Goal: Consume media (video, audio): Consume media (video, audio)

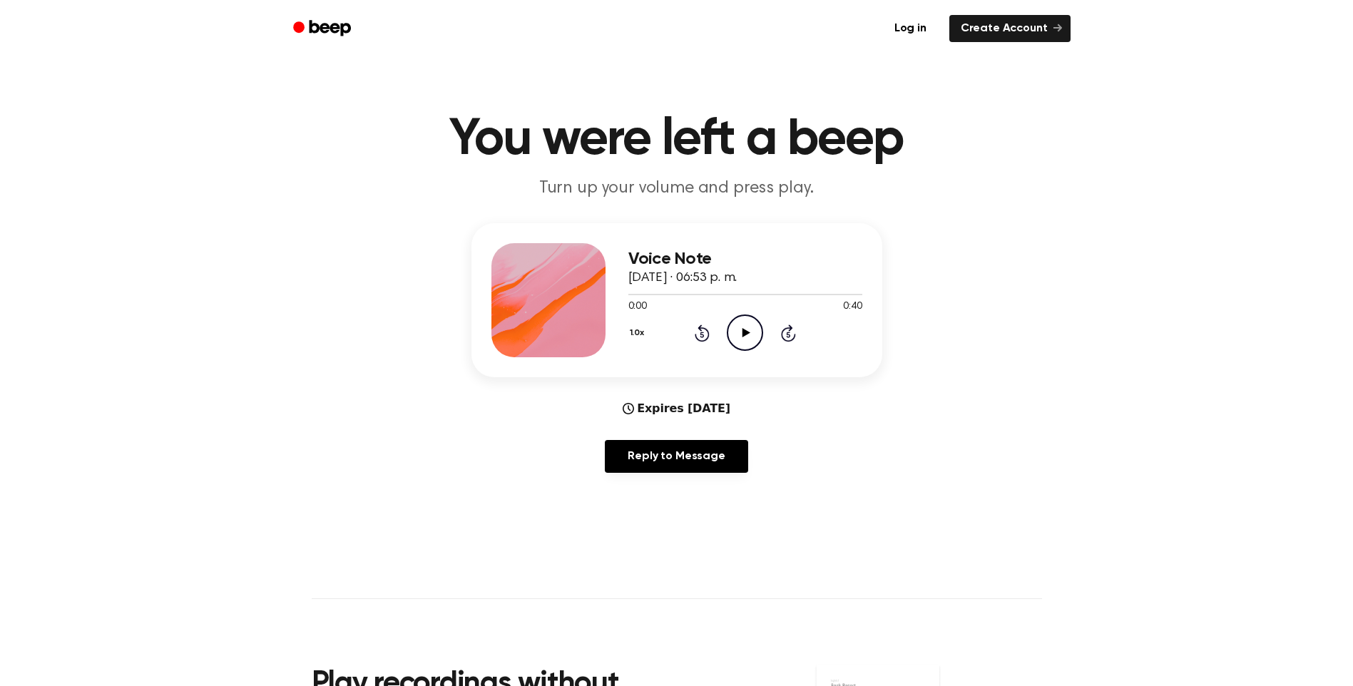
click at [749, 327] on icon "Play Audio" at bounding box center [745, 333] width 36 height 36
click at [729, 326] on circle at bounding box center [745, 332] width 35 height 35
click at [636, 337] on button "1.0x" at bounding box center [639, 333] width 21 height 24
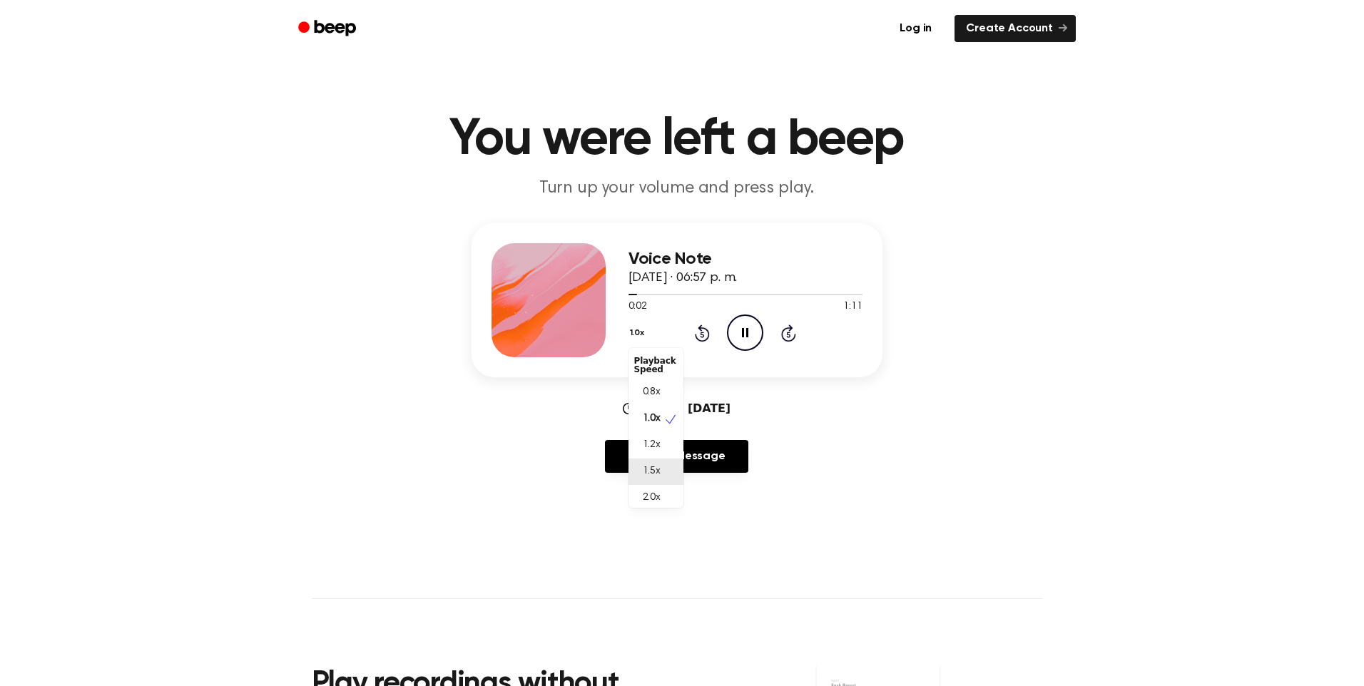
click at [669, 477] on div "1.5x" at bounding box center [656, 472] width 55 height 26
